Goal: Task Accomplishment & Management: Manage account settings

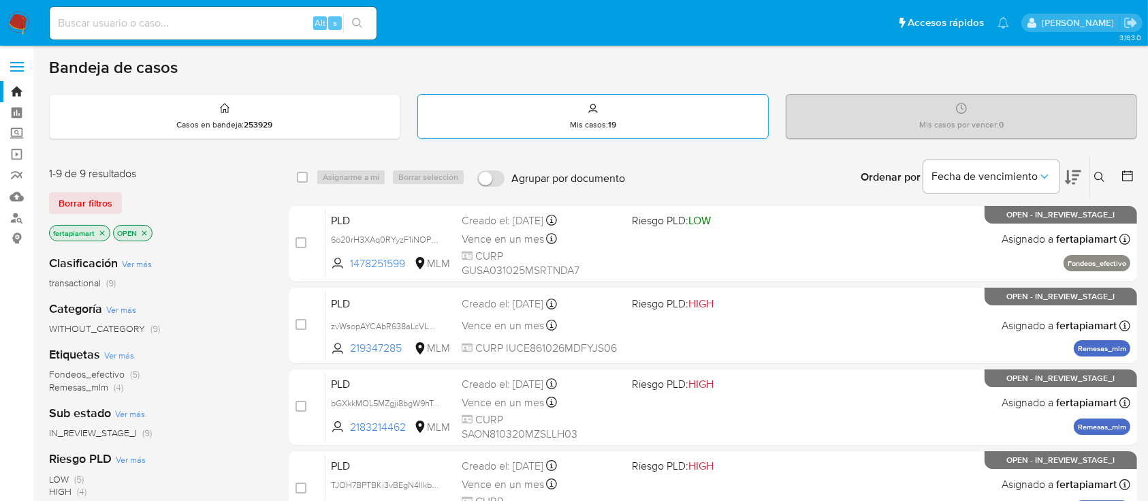
click at [606, 122] on p "Mis casos : 19" at bounding box center [593, 124] width 46 height 11
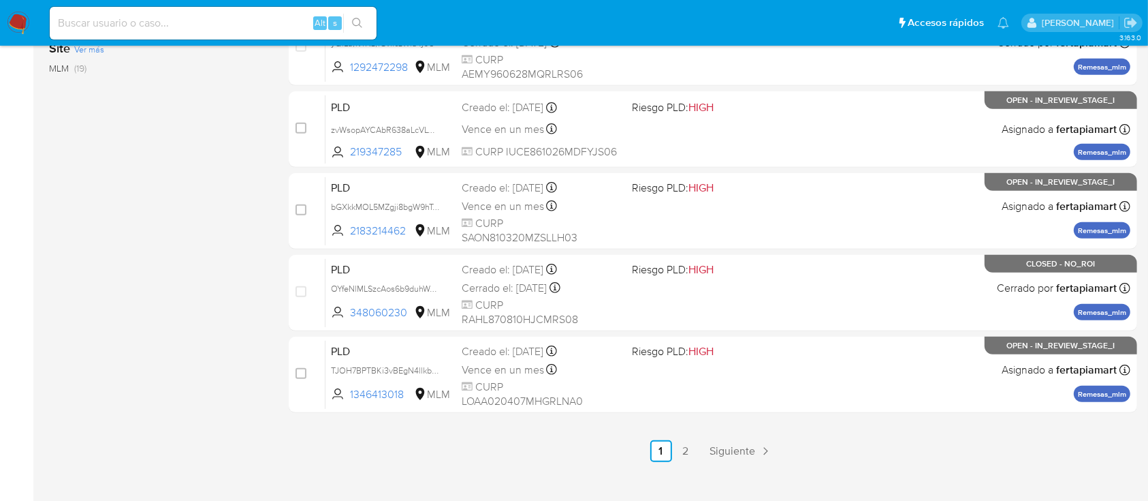
scroll to position [624, 0]
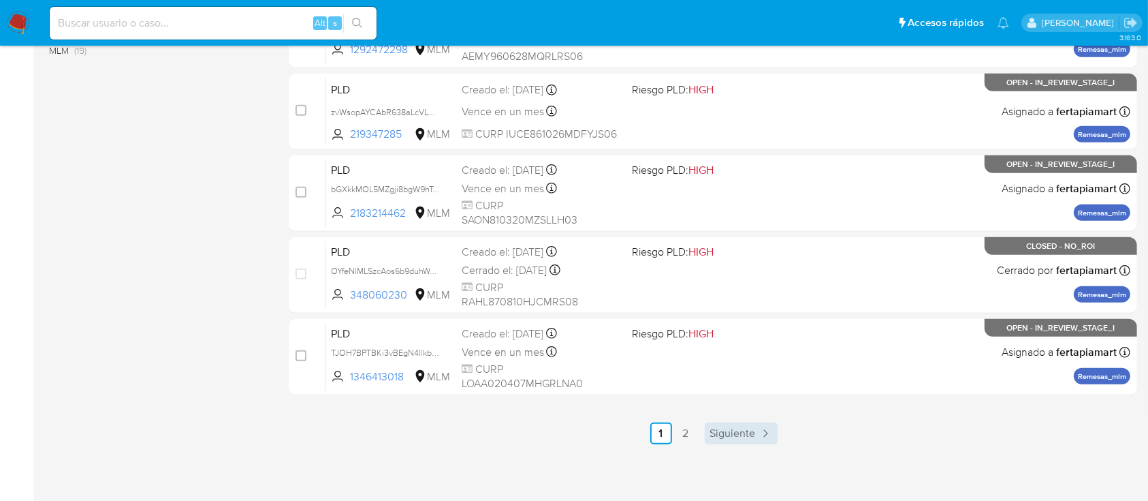
click at [739, 430] on span "Siguiente" at bounding box center [733, 433] width 46 height 11
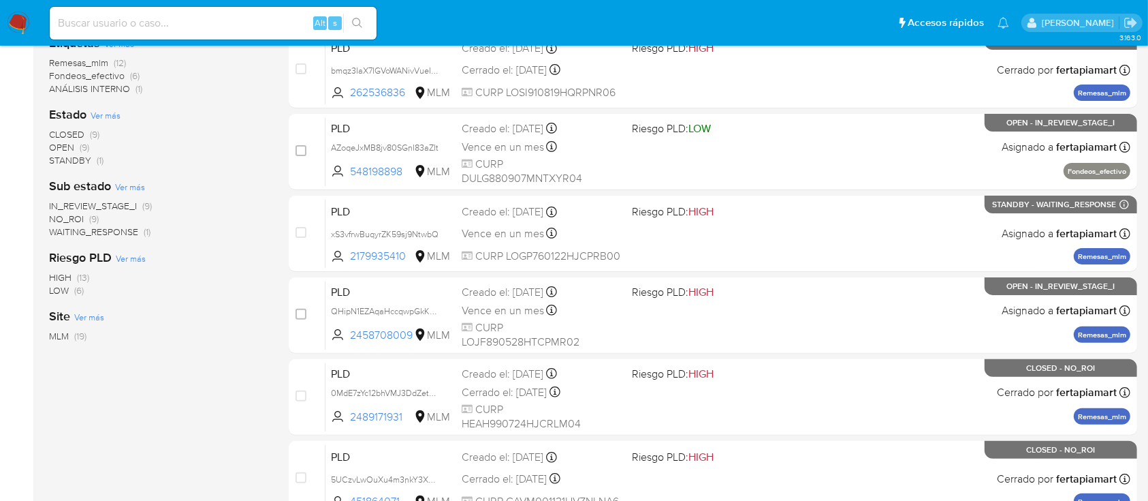
scroll to position [339, 0]
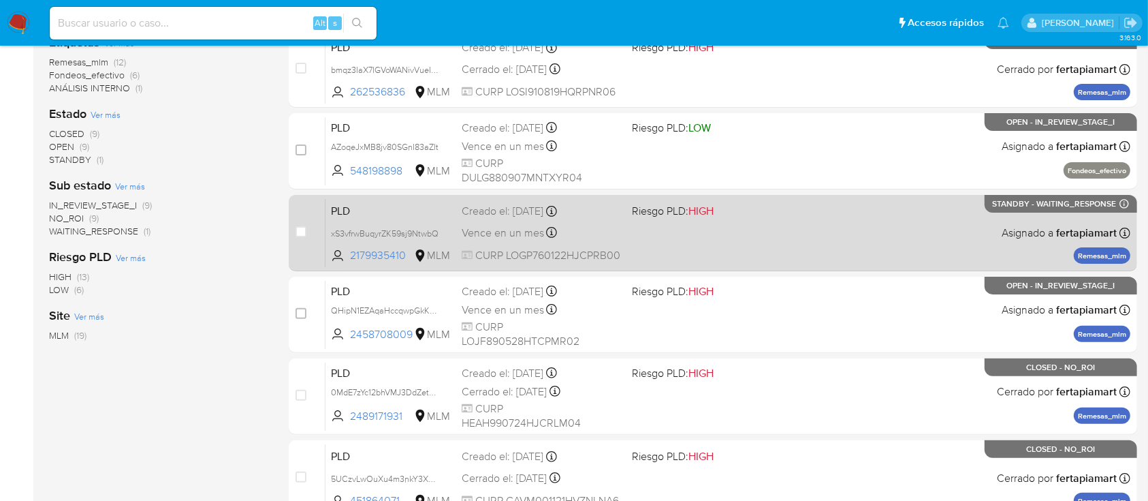
click at [439, 215] on span "PLD" at bounding box center [391, 210] width 120 height 18
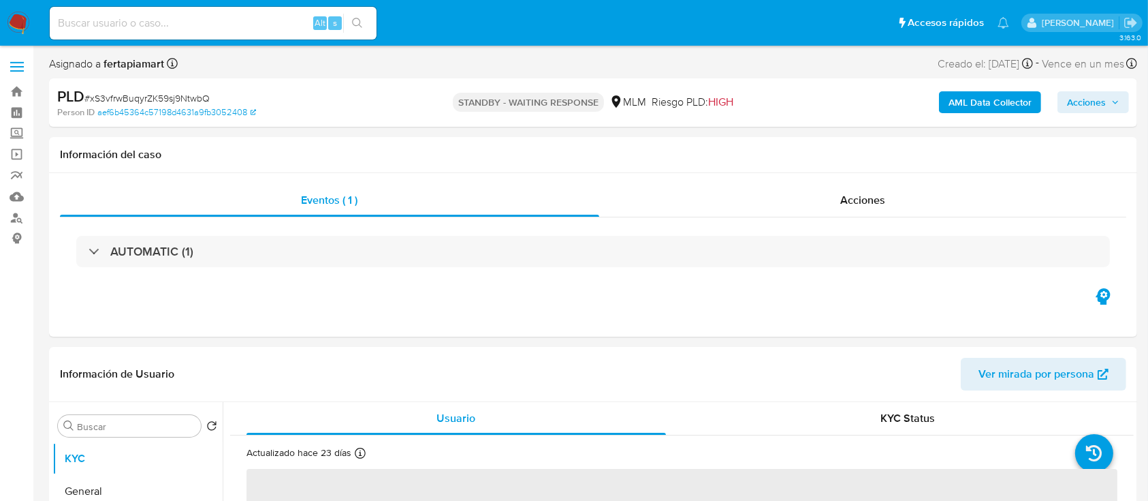
select select "10"
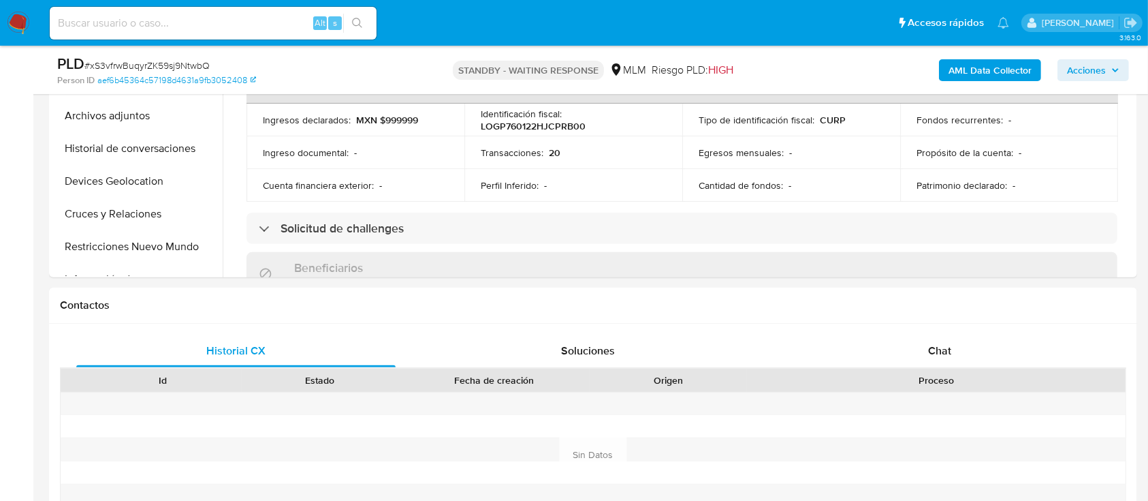
scroll to position [456, 0]
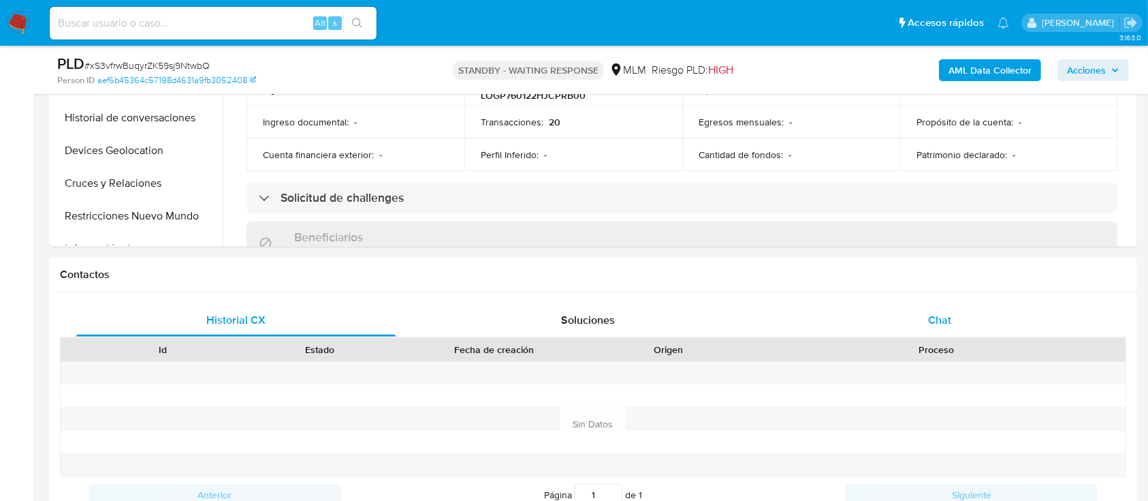
click at [925, 319] on div "Chat" at bounding box center [939, 320] width 319 height 33
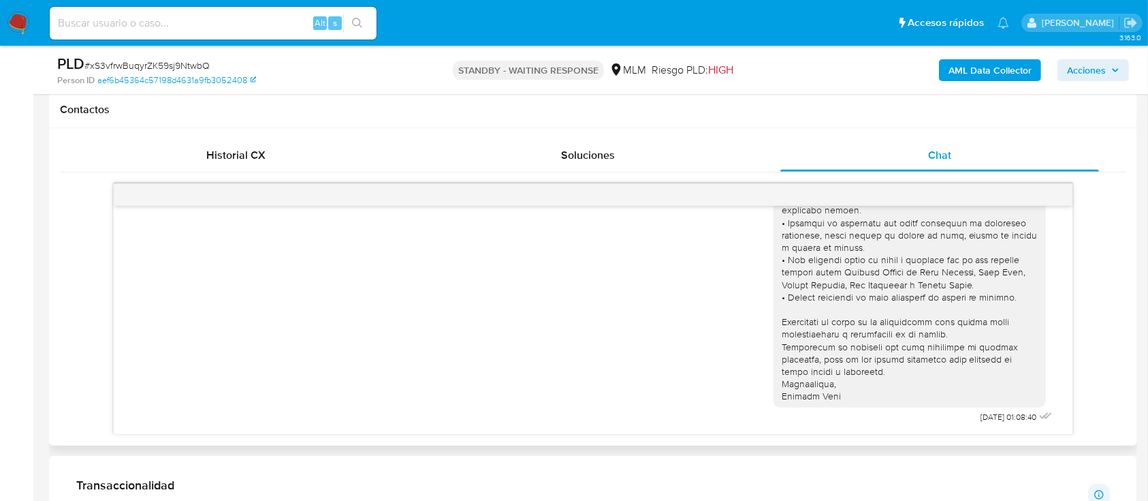
scroll to position [0, 0]
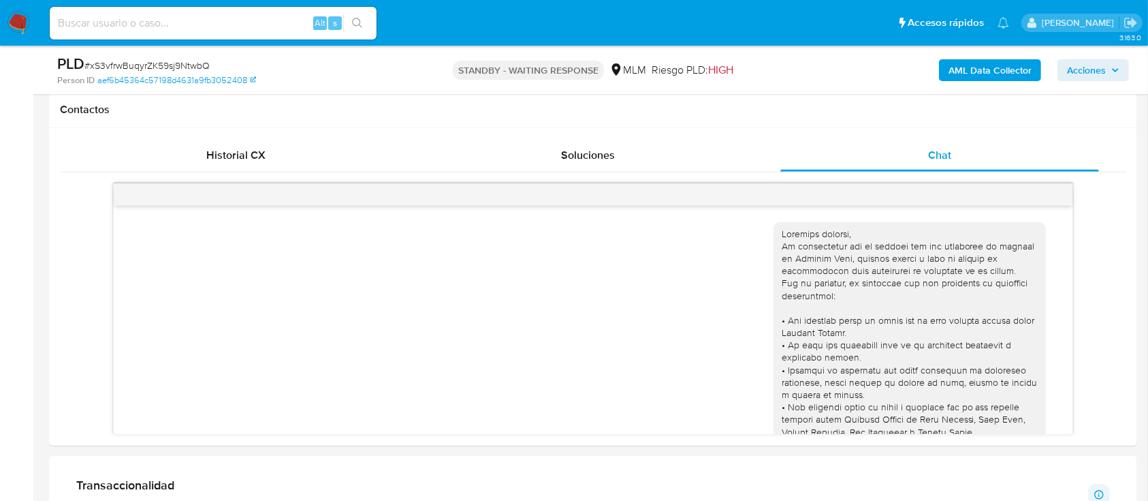
click at [21, 23] on img at bounding box center [18, 23] width 23 height 23
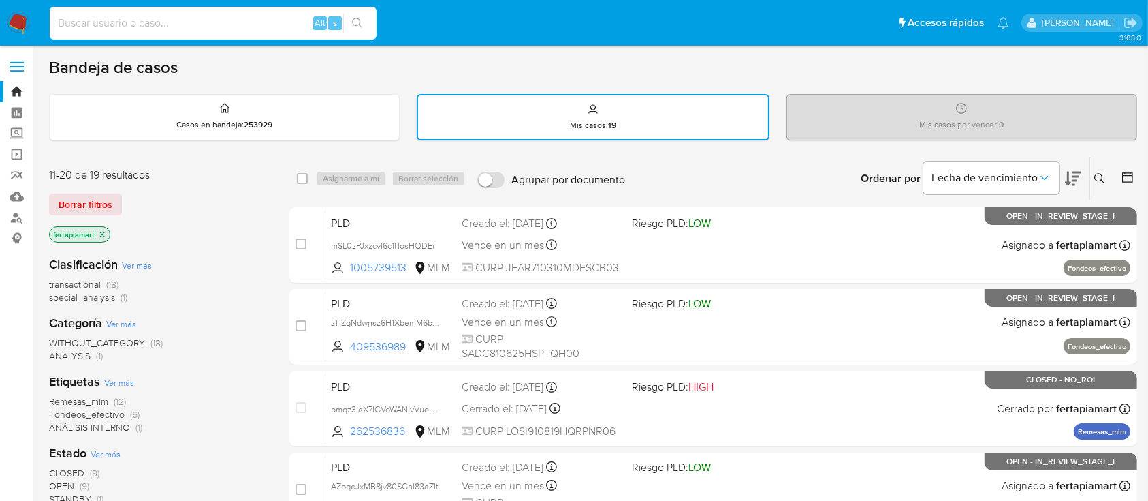
click at [137, 30] on input at bounding box center [213, 23] width 327 height 18
paste input "402821337"
type input "402821337"
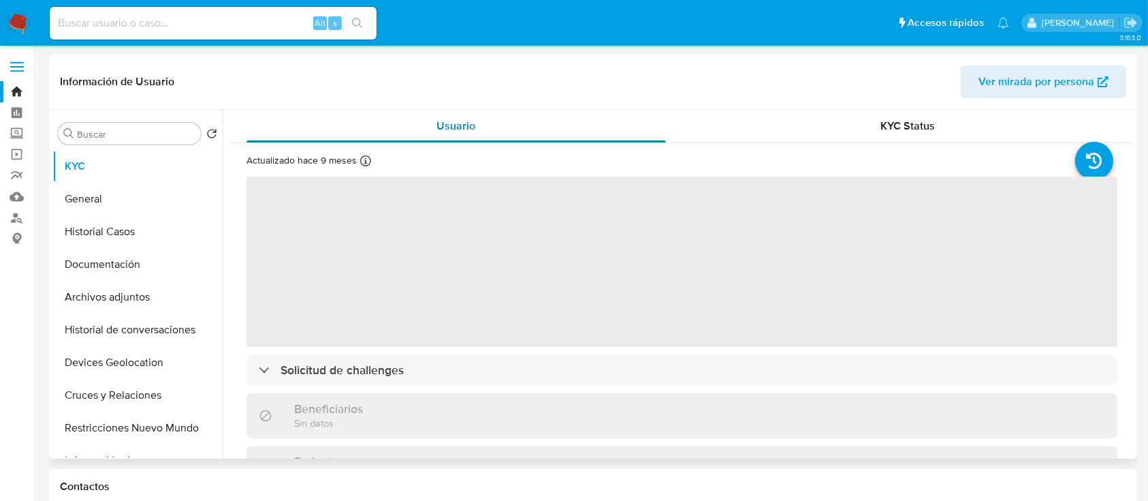
select select "10"
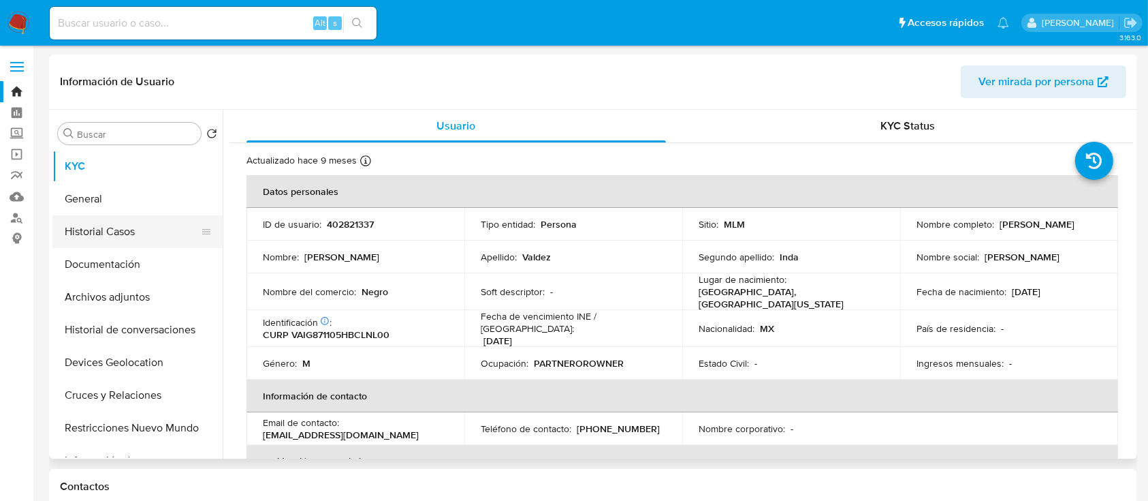
click at [127, 223] on button "Historial Casos" at bounding box center [131, 231] width 159 height 33
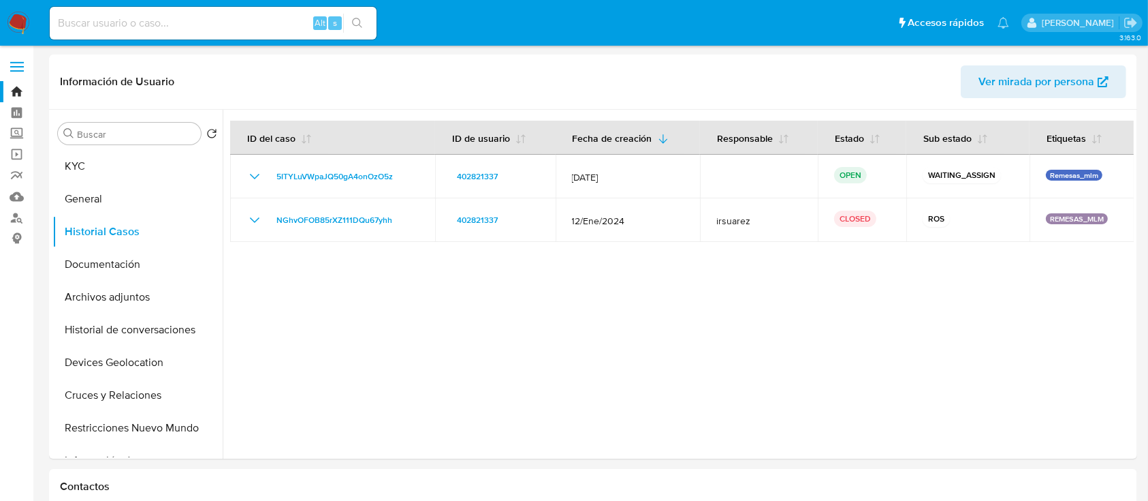
click at [16, 20] on img at bounding box center [18, 23] width 23 height 23
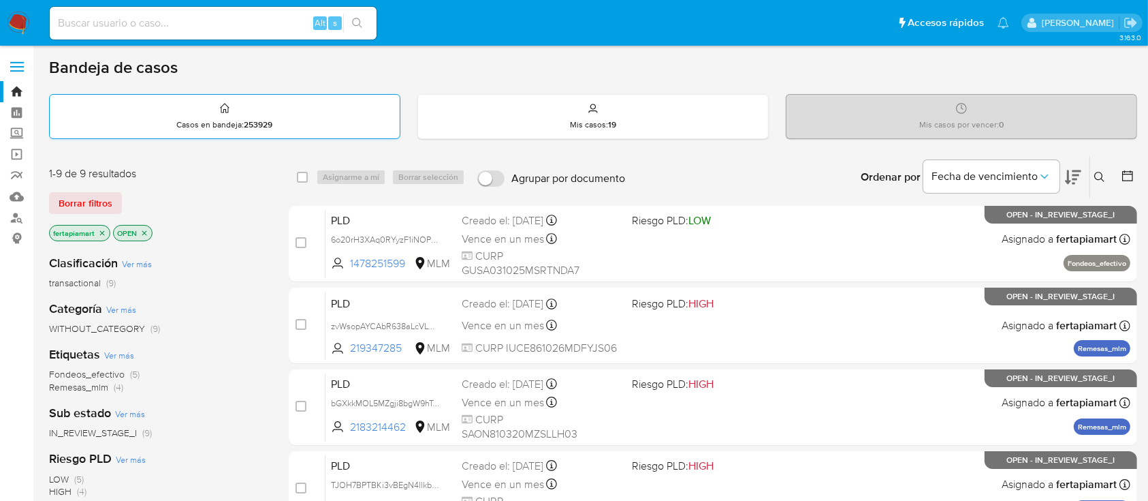
click at [231, 112] on div "Casos en bandeja : 253929" at bounding box center [225, 117] width 350 height 44
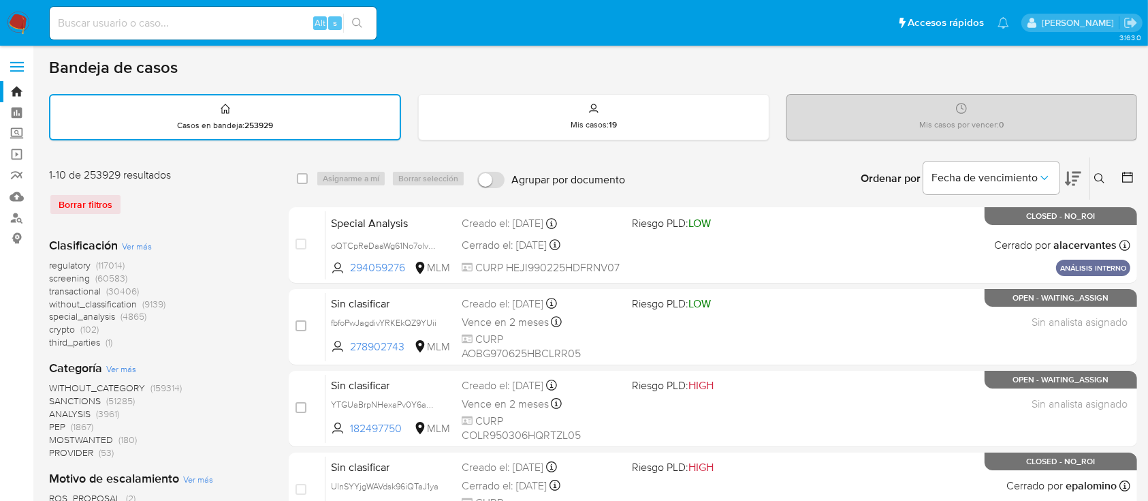
click at [1104, 177] on icon at bounding box center [1099, 178] width 11 height 11
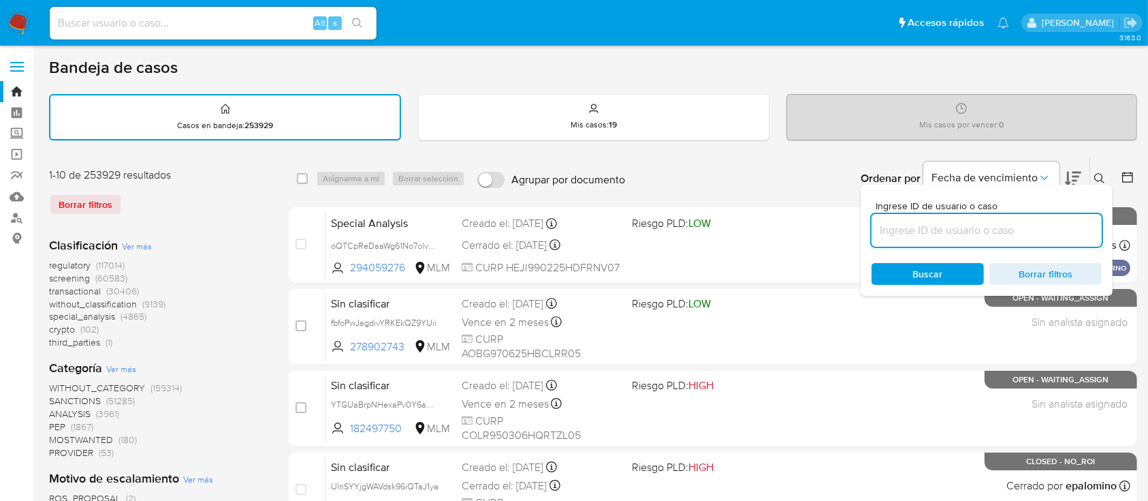
click at [910, 229] on input at bounding box center [987, 230] width 230 height 18
type input "402821337"
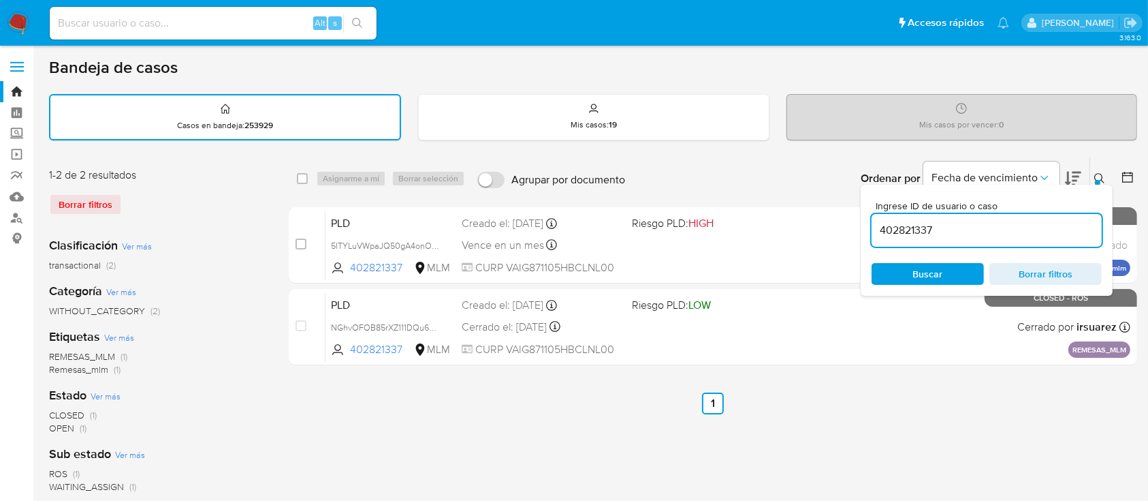
click at [810, 387] on div "select-all-cases-checkbox Asignarme a mí Borrar selección Agrupar por documento…" at bounding box center [713, 456] width 849 height 598
click at [1101, 173] on icon at bounding box center [1099, 178] width 10 height 10
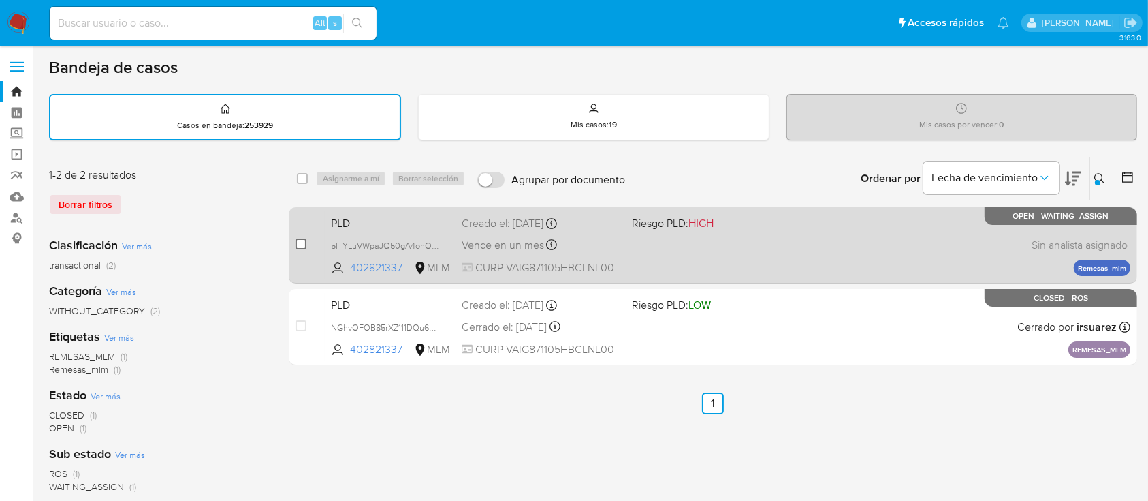
click at [298, 241] on input "checkbox" at bounding box center [301, 243] width 11 height 11
checkbox input "true"
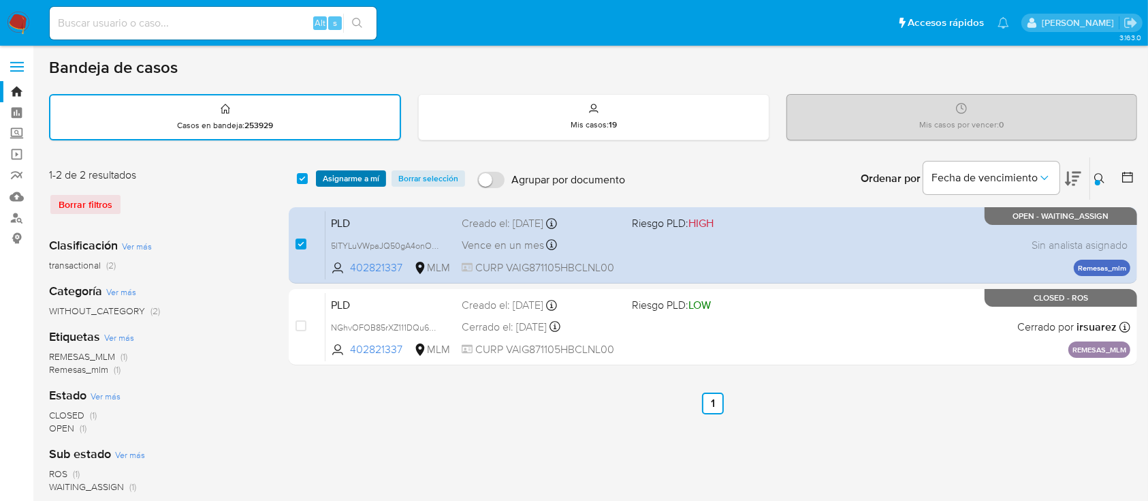
click at [349, 172] on span "Asignarme a mí" at bounding box center [351, 179] width 57 height 14
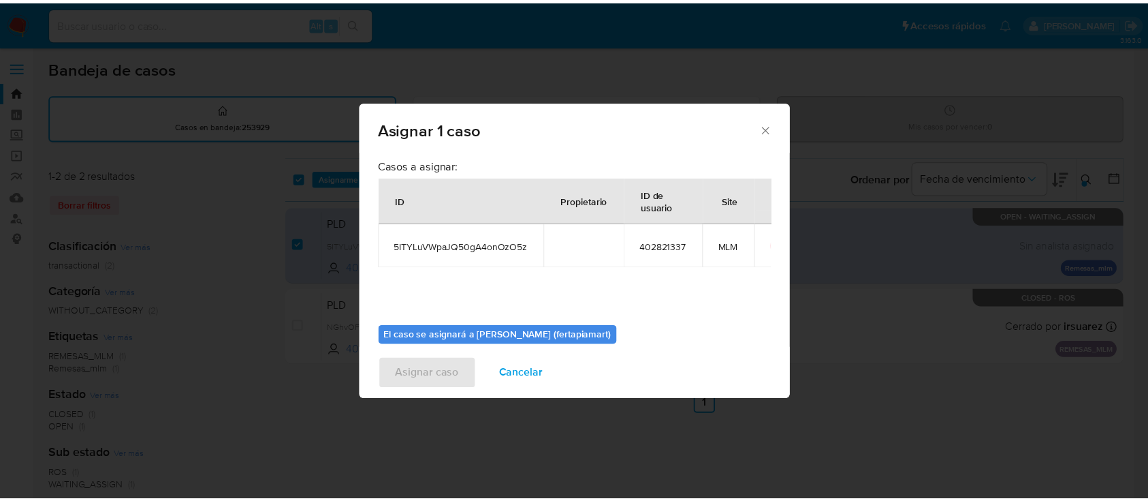
scroll to position [69, 0]
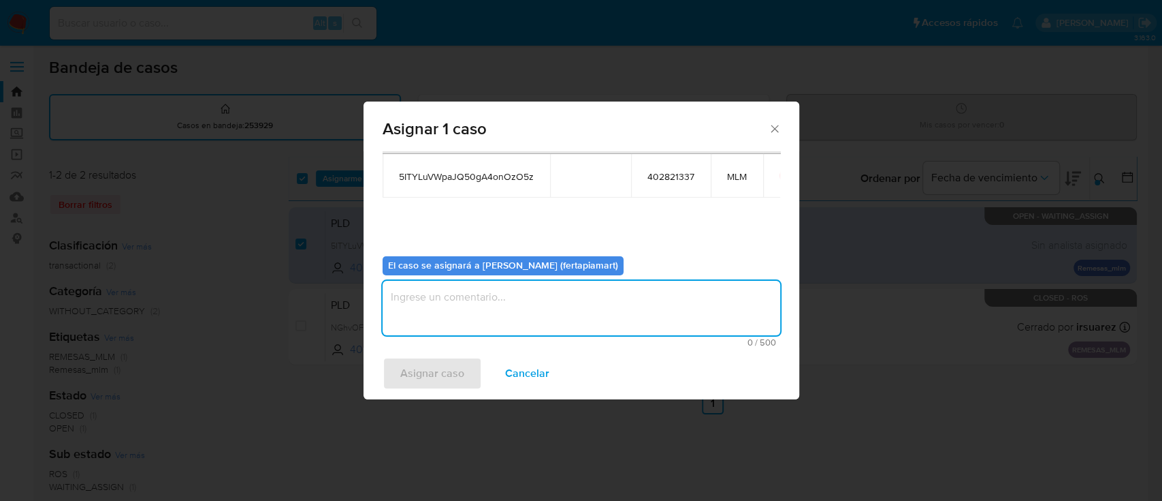
click at [460, 311] on textarea "assign-modal" at bounding box center [582, 308] width 398 height 54
type textarea "FDTM"
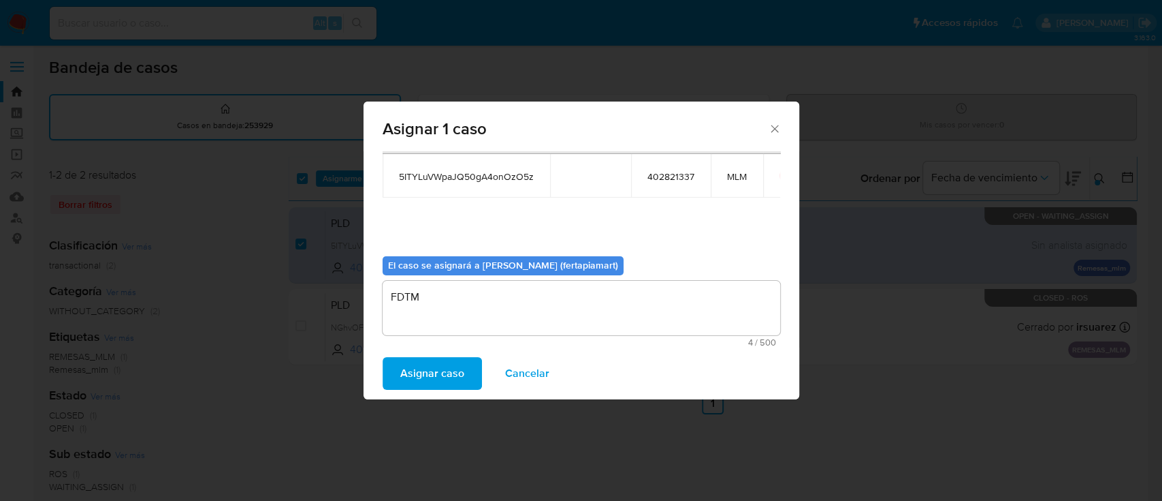
click at [424, 371] on span "Asignar caso" at bounding box center [432, 373] width 64 height 30
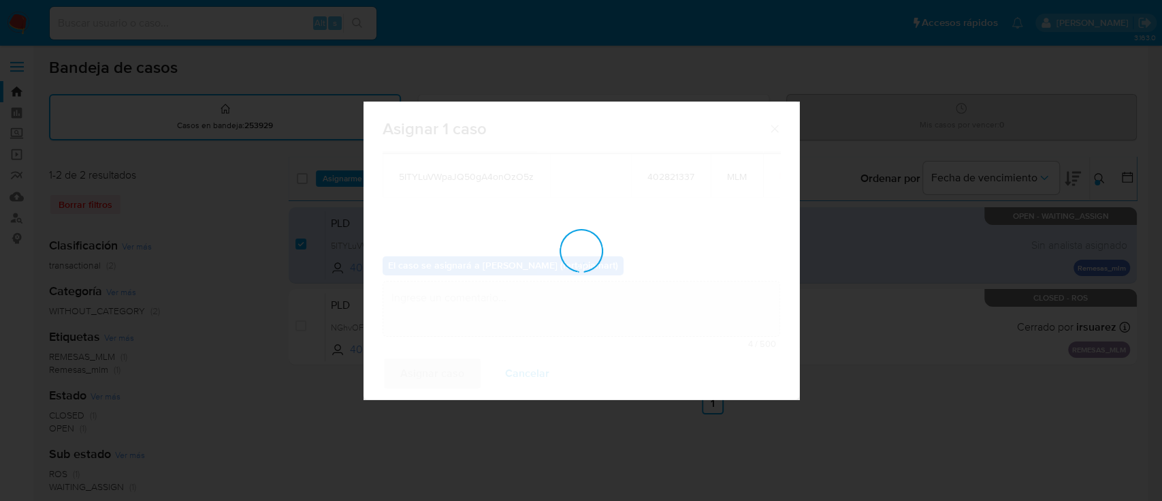
checkbox input "false"
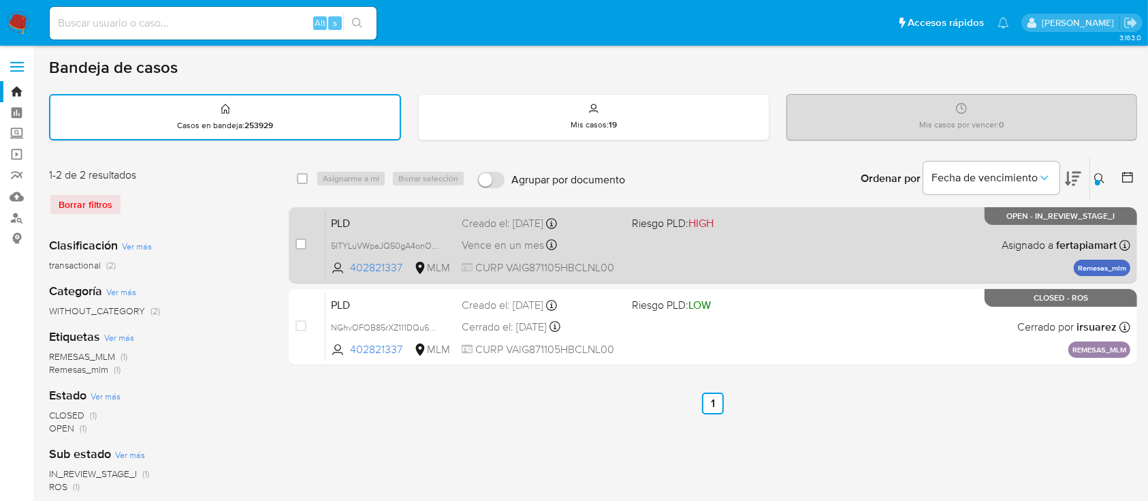
click at [638, 248] on div "PLD 5ITYLuVWpaJQ50gA4onOzO5z 402821337 MLM Riesgo PLD: HIGH Creado el: 12/09/20…" at bounding box center [728, 244] width 805 height 69
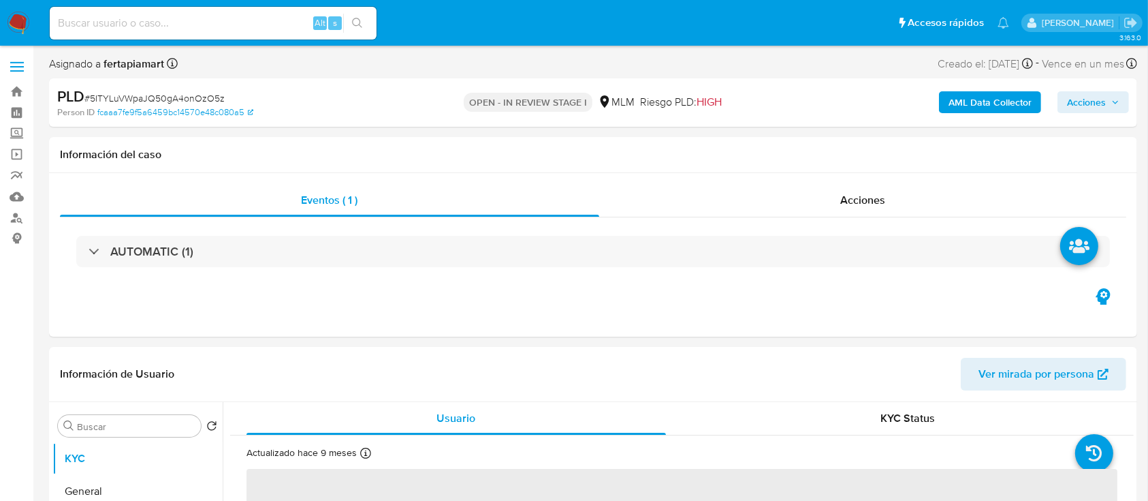
select select "10"
